Goal: Find specific page/section

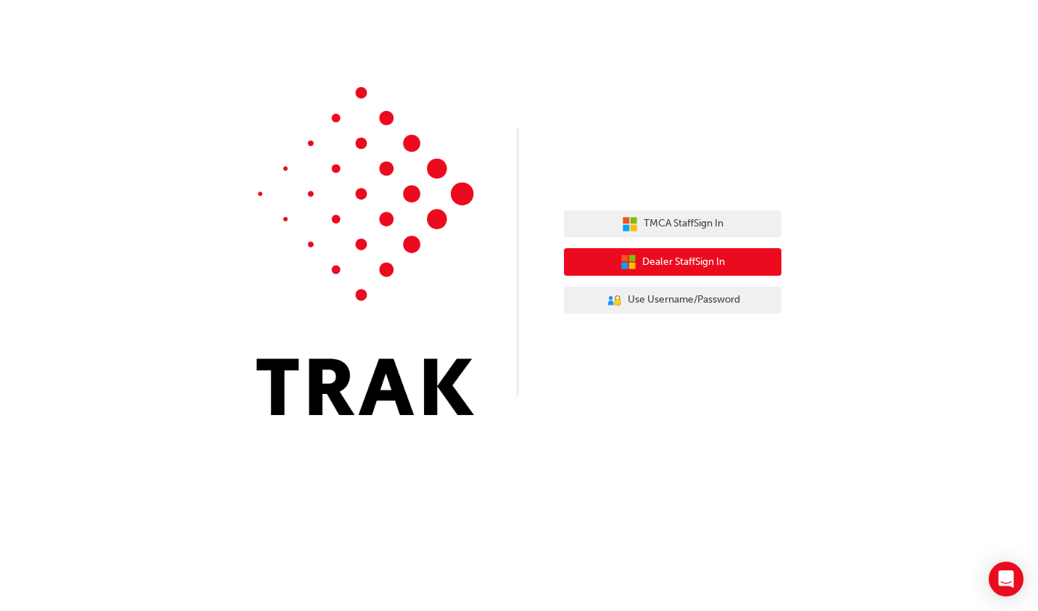
click at [687, 255] on span "Dealer Staff Sign In" at bounding box center [684, 262] width 83 height 17
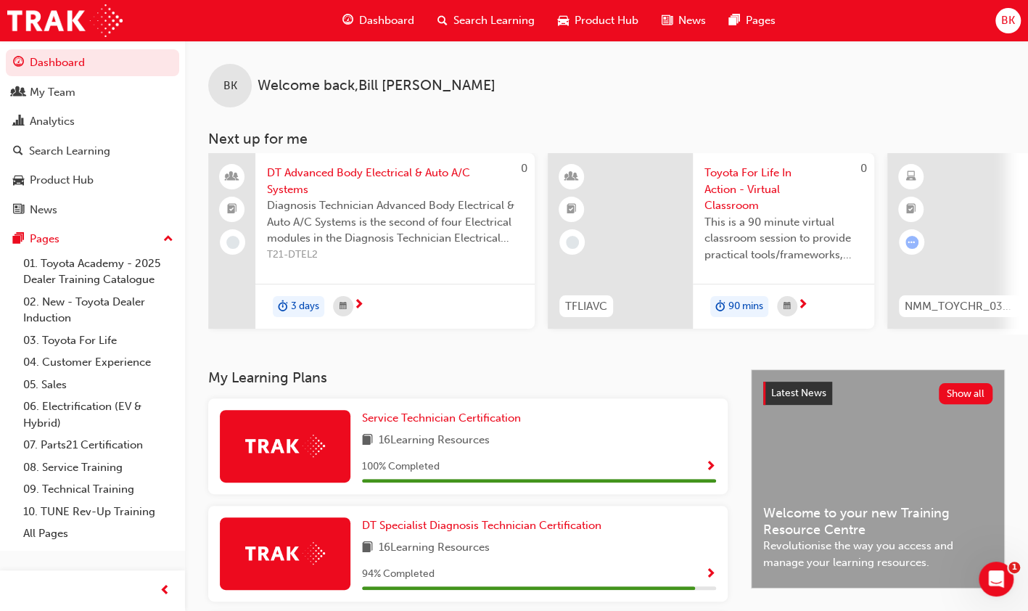
click at [70, 180] on div "Product Hub" at bounding box center [62, 180] width 64 height 17
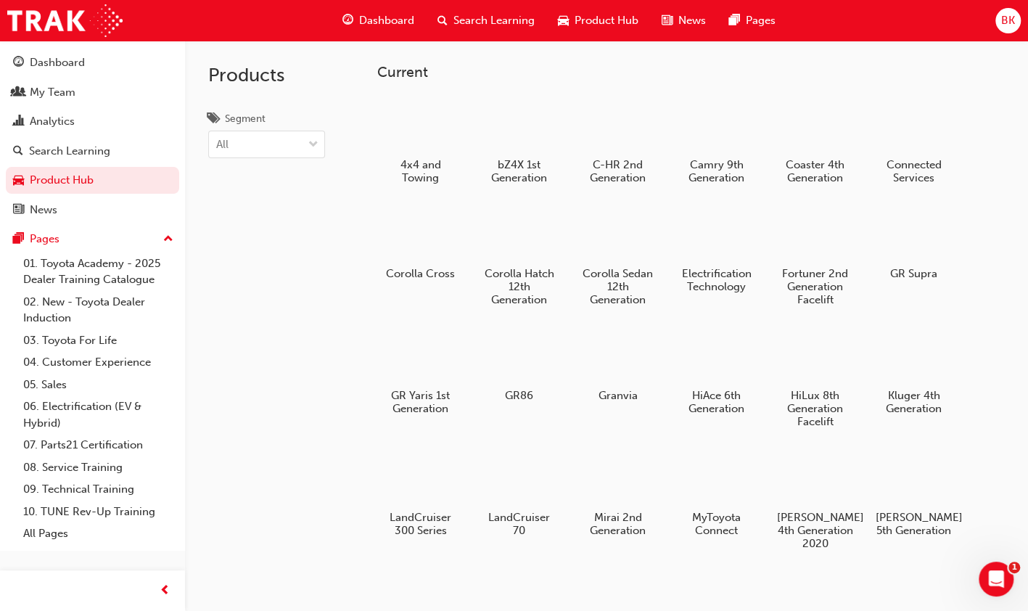
click at [905, 232] on div at bounding box center [913, 234] width 76 height 54
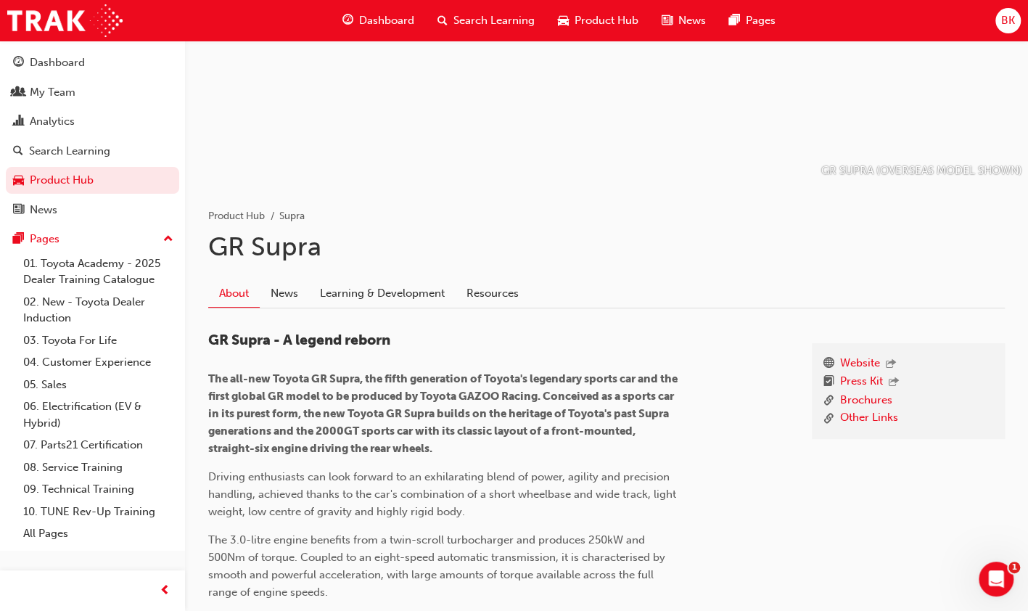
scroll to position [145, 0]
